Goal: Transaction & Acquisition: Obtain resource

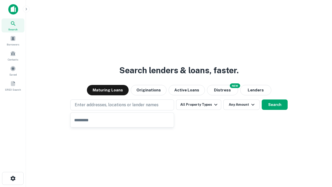
type input "**********"
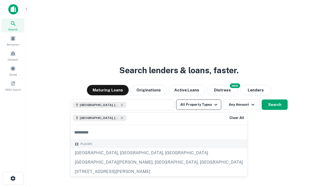
click at [199, 105] on button "All Property Types" at bounding box center [198, 104] width 45 height 10
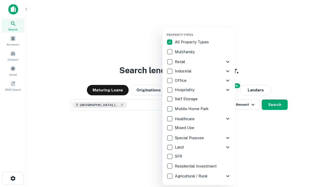
click at [203, 31] on button "button" at bounding box center [203, 31] width 73 height 0
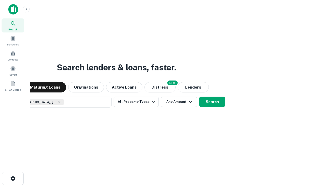
scroll to position [8, 0]
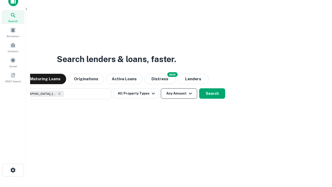
click at [161, 88] on button "Any Amount" at bounding box center [179, 93] width 36 height 10
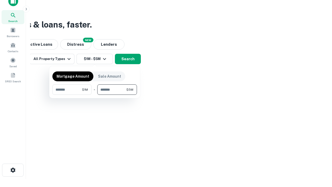
type input "*******"
click at [95, 95] on button "button" at bounding box center [94, 95] width 85 height 0
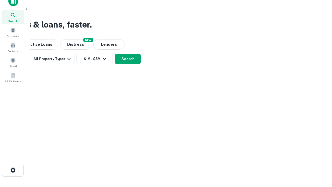
scroll to position [8, 0]
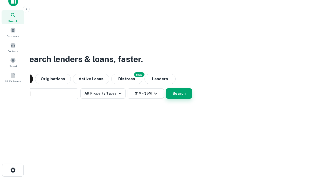
click at [166, 88] on button "Search" at bounding box center [179, 93] width 26 height 10
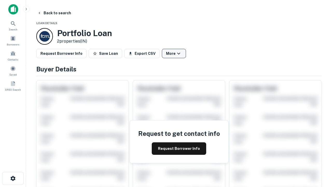
click at [174, 53] on button "More" at bounding box center [174, 53] width 24 height 9
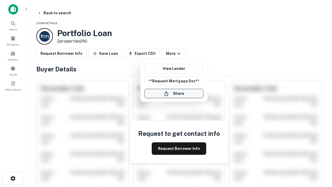
click at [174, 93] on button "Share" at bounding box center [174, 93] width 59 height 9
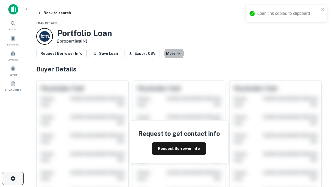
click at [13, 178] on icon "button" at bounding box center [13, 178] width 6 height 6
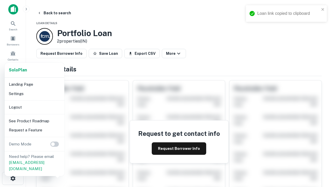
click at [34, 107] on li "Logout" at bounding box center [35, 106] width 56 height 9
